Goal: Entertainment & Leisure: Browse casually

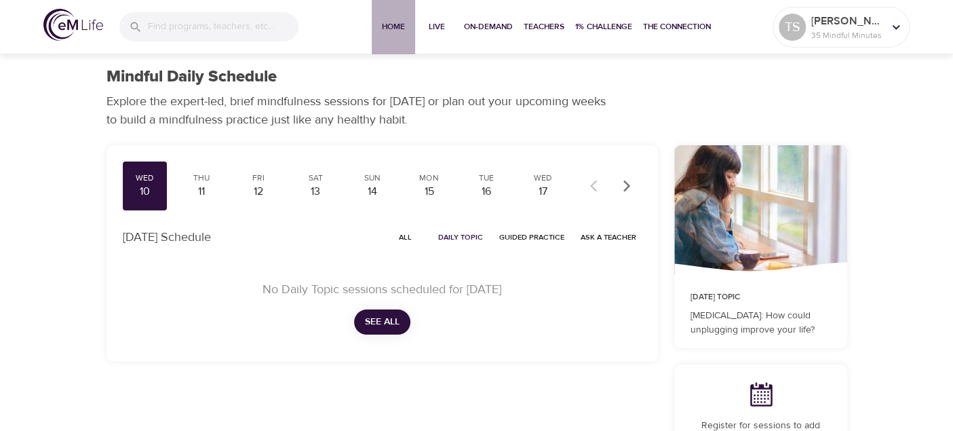
click at [389, 21] on span "Home" at bounding box center [393, 27] width 33 height 14
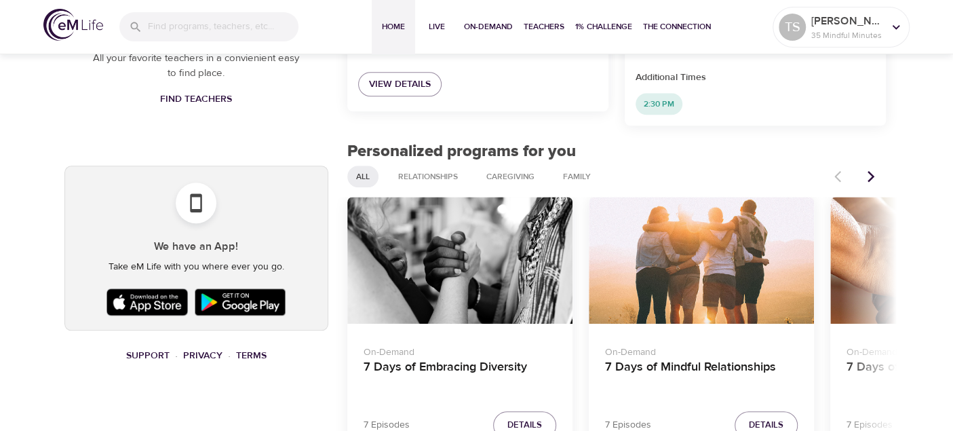
scroll to position [610, 0]
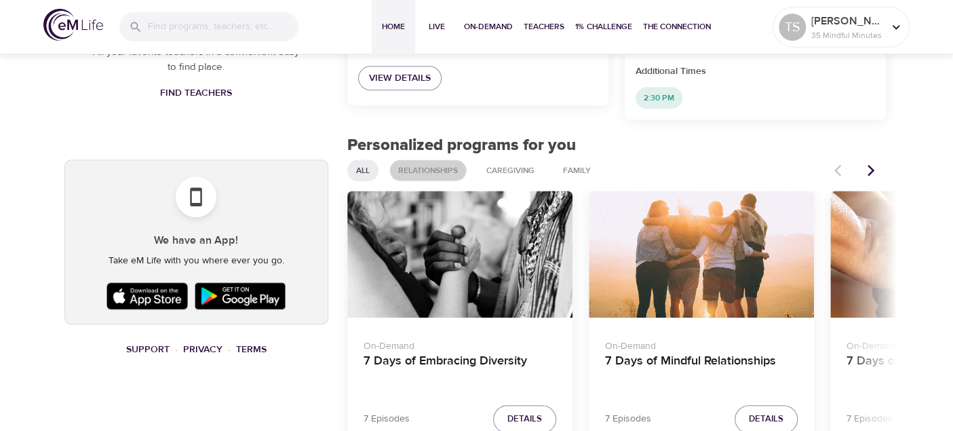
click at [426, 165] on span "Relationships" at bounding box center [428, 171] width 76 height 12
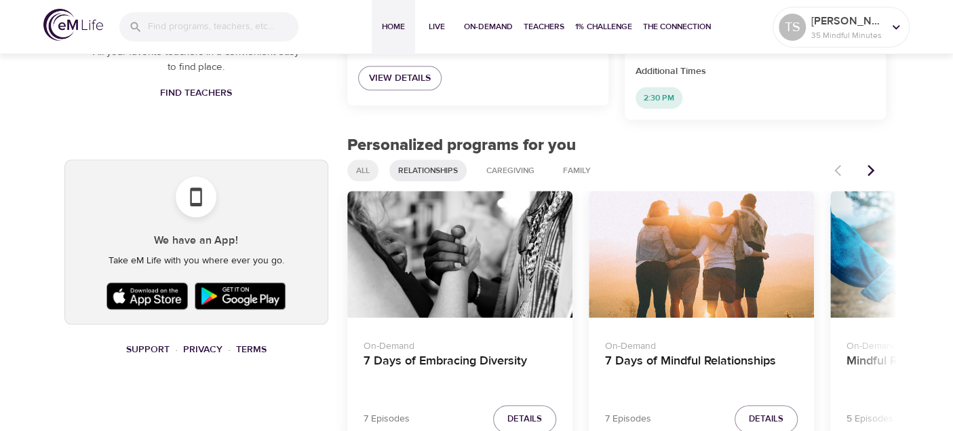
click at [357, 165] on span "All" at bounding box center [363, 171] width 30 height 12
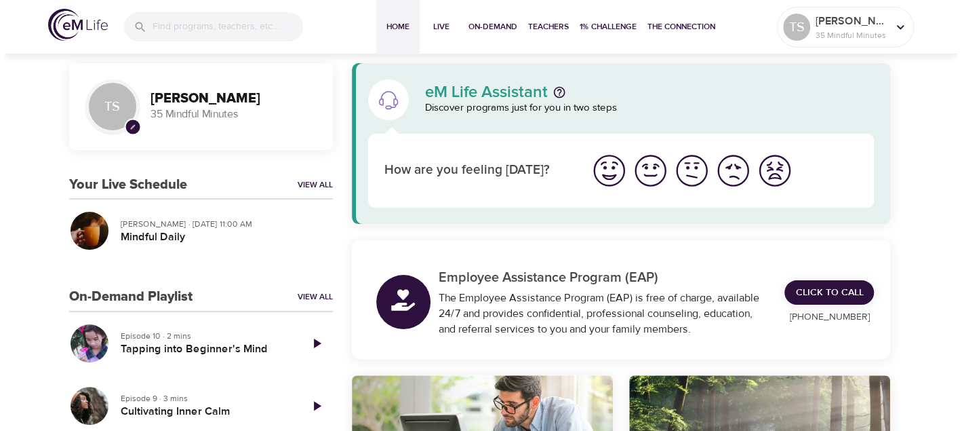
scroll to position [0, 0]
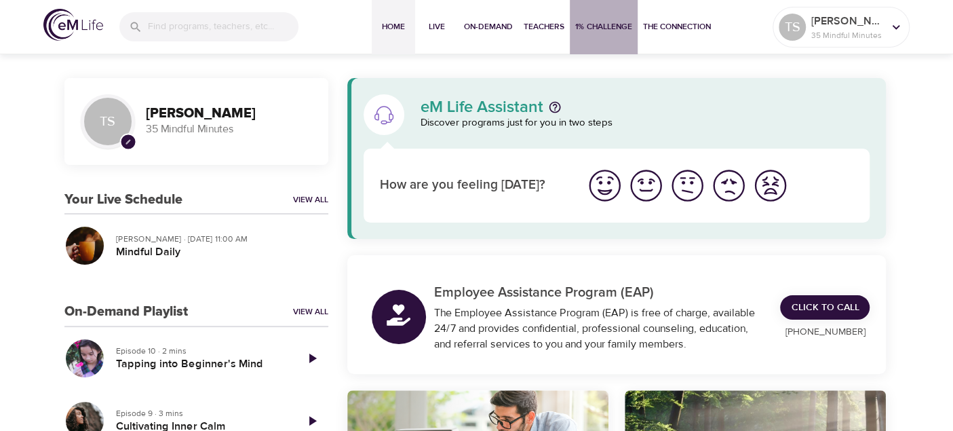
click at [599, 24] on span "1% Challenge" at bounding box center [603, 27] width 57 height 14
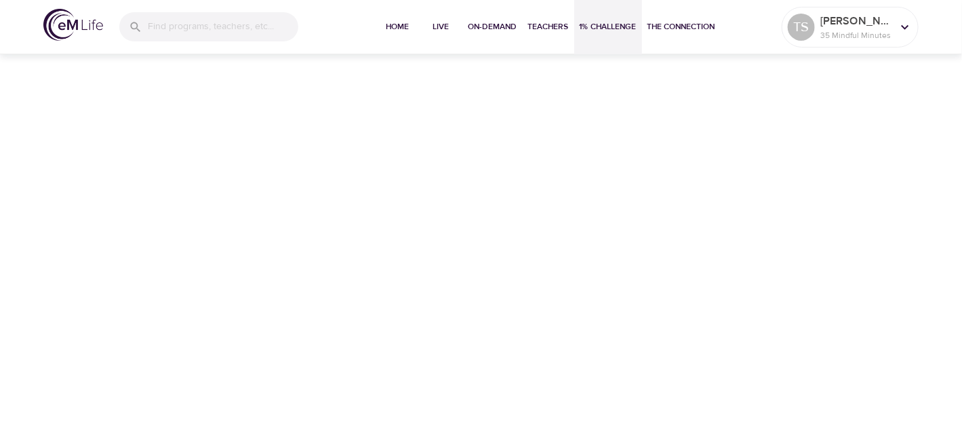
click at [606, 23] on span "1% Challenge" at bounding box center [608, 27] width 57 height 14
click at [876, 33] on p "35 Mindful Minutes" at bounding box center [856, 35] width 72 height 12
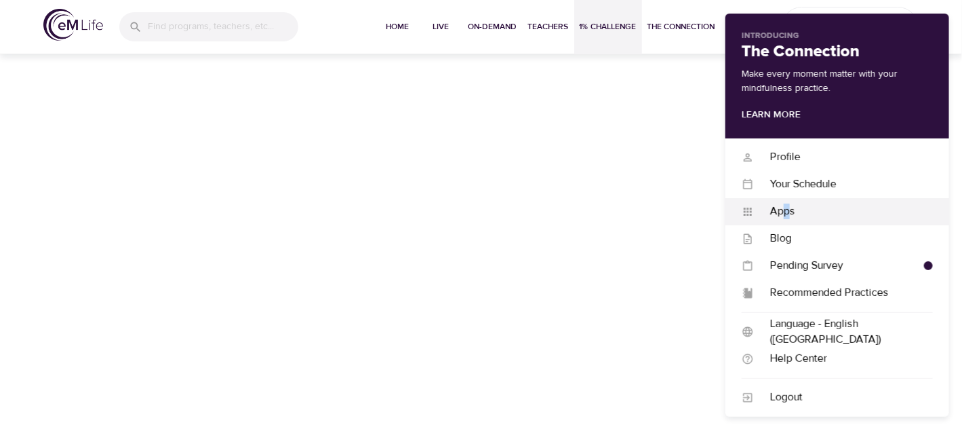
click at [787, 215] on div "Apps" at bounding box center [843, 211] width 179 height 16
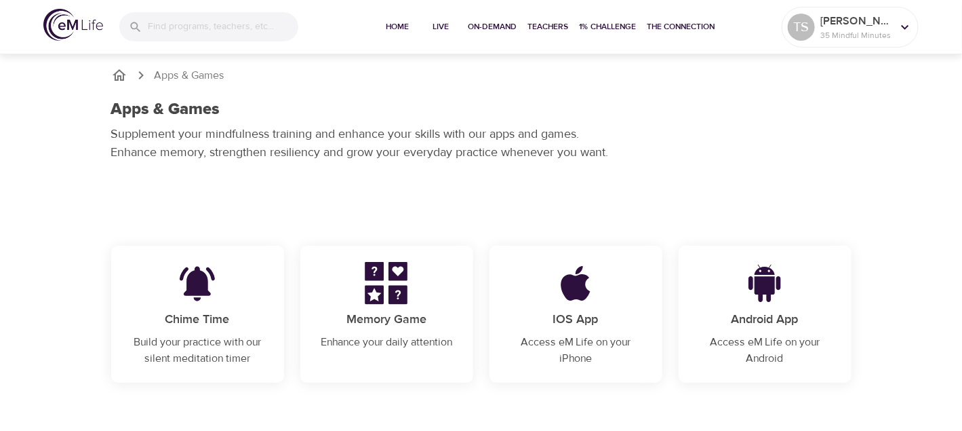
click at [391, 290] on img at bounding box center [386, 283] width 84 height 43
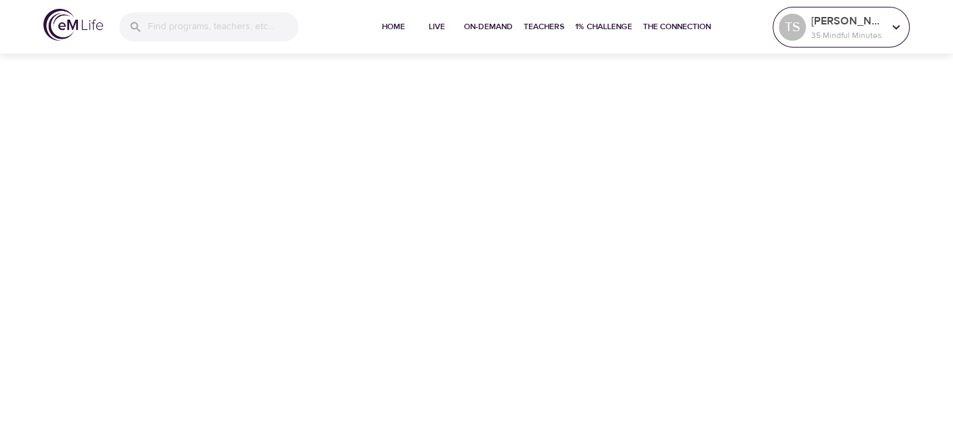
click at [863, 29] on p "35 Mindful Minutes" at bounding box center [847, 35] width 72 height 12
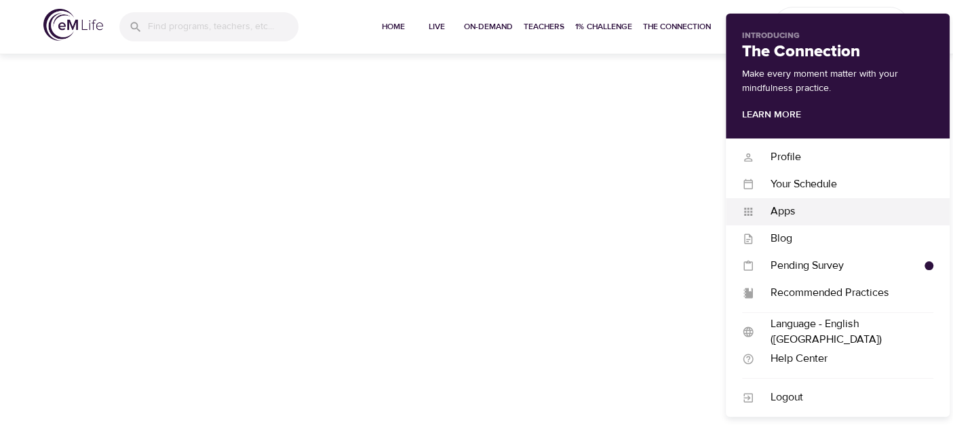
click at [784, 213] on div "Apps" at bounding box center [843, 211] width 179 height 16
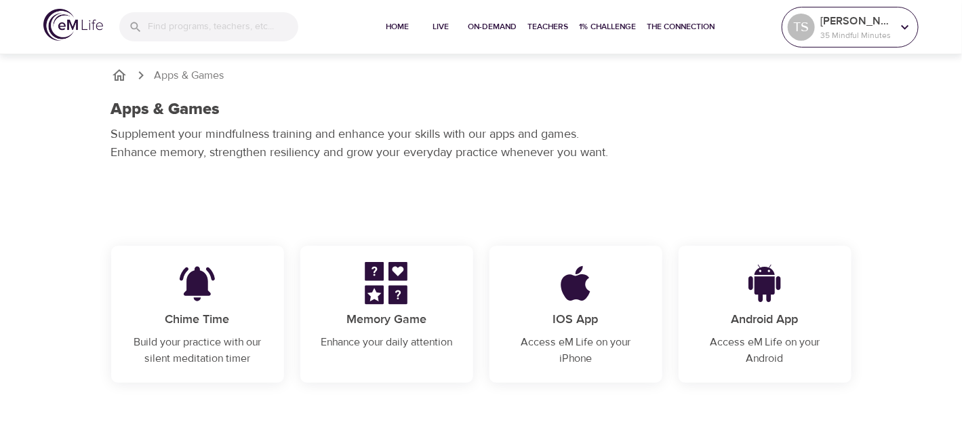
click at [854, 41] on div "[PERSON_NAME] 35 Mindful Minutes" at bounding box center [856, 27] width 77 height 34
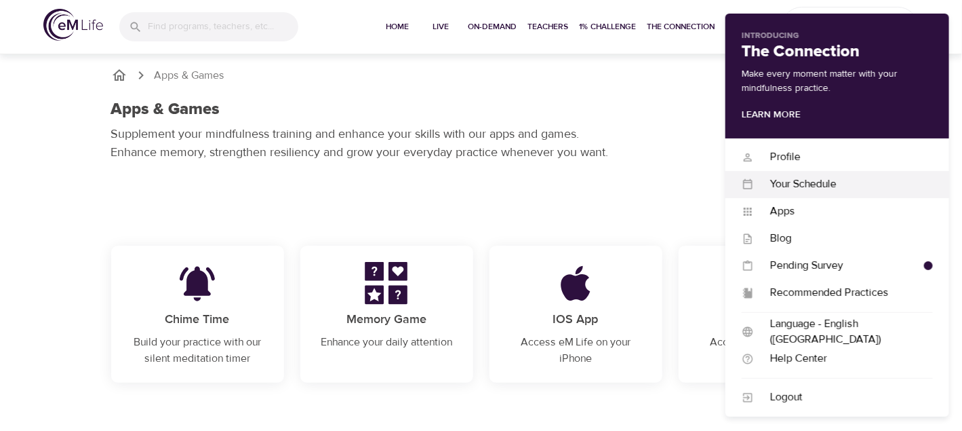
click at [817, 180] on div "Your Schedule" at bounding box center [843, 184] width 179 height 16
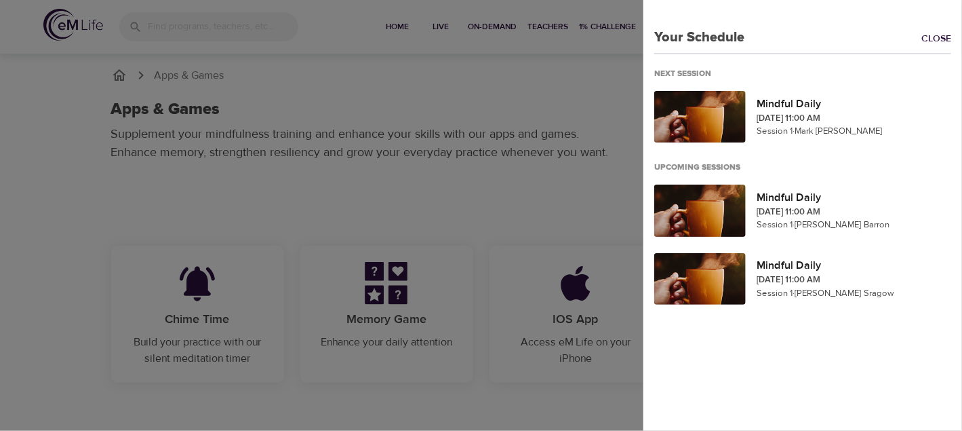
drag, startPoint x: 932, startPoint y: 33, endPoint x: 871, endPoint y: 9, distance: 66.1
click at [932, 34] on link "Close" at bounding box center [941, 40] width 41 height 16
